Goal: Task Accomplishment & Management: Complete application form

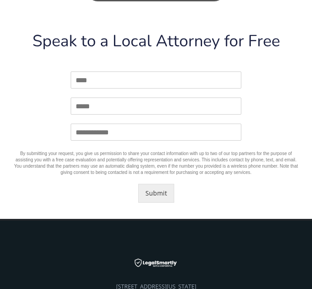
scroll to position [984, 0]
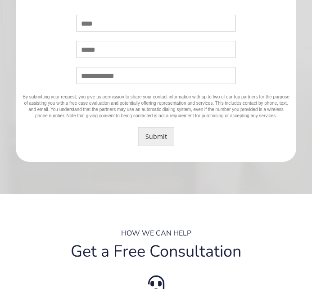
scroll to position [163, 0]
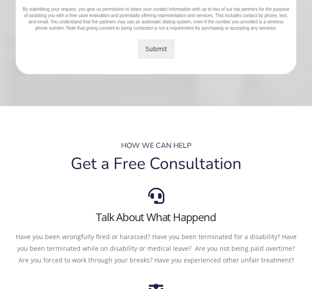
scroll to position [506, 0]
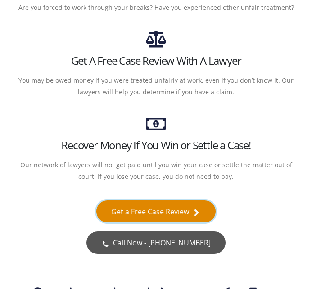
click at [205, 207] on link "Get a Free Case Review" at bounding box center [155, 212] width 119 height 23
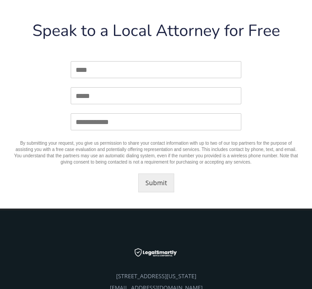
scroll to position [984, 0]
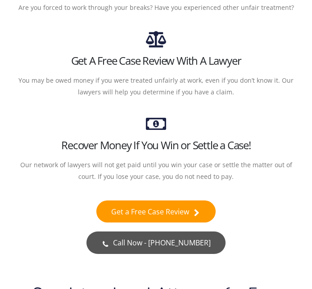
scroll to position [759, 0]
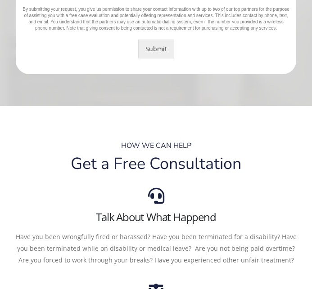
scroll to position [506, 0]
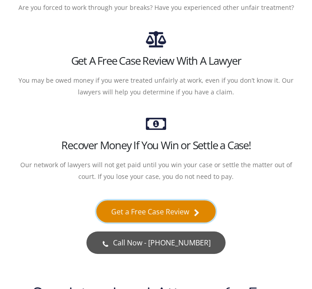
click at [181, 209] on link "Get a Free Case Review" at bounding box center [155, 212] width 119 height 23
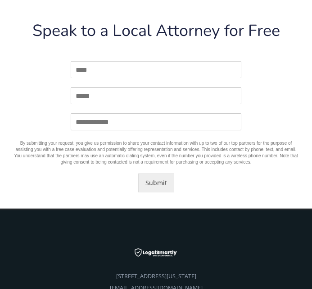
scroll to position [984, 0]
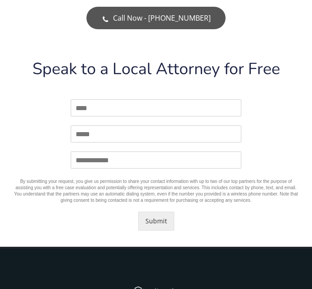
scroll to position [984, 0]
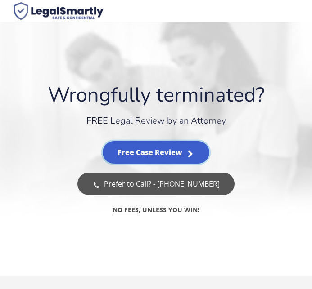
click at [191, 160] on link "Free Case Review" at bounding box center [156, 152] width 106 height 23
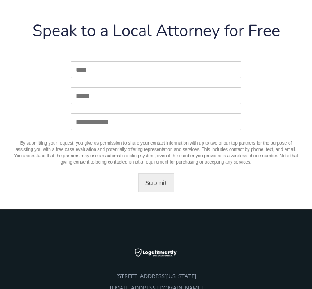
scroll to position [902, 0]
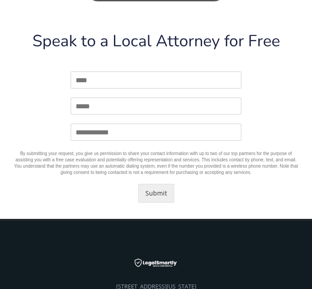
scroll to position [984, 0]
